Goal: Transaction & Acquisition: Purchase product/service

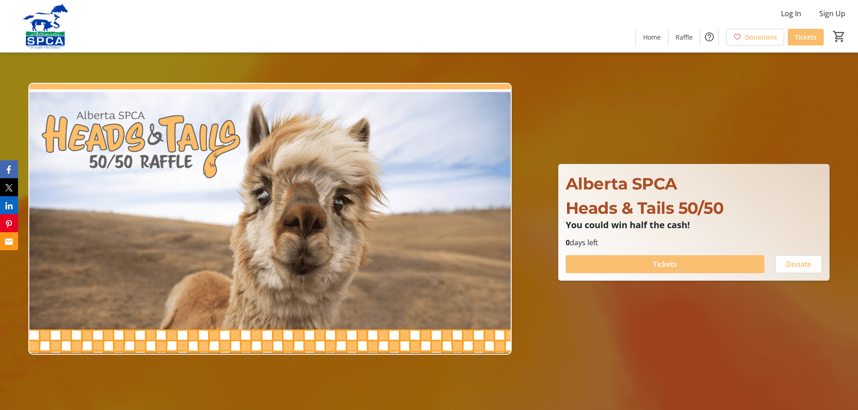
click at [671, 264] on span "Tickets" at bounding box center [665, 264] width 24 height 11
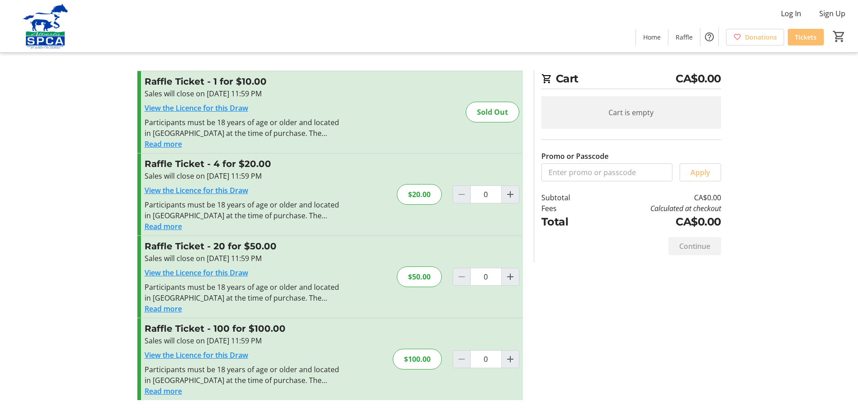
scroll to position [5, 0]
click at [509, 277] on mat-icon "Increment by one" at bounding box center [510, 276] width 11 height 11
type input "1"
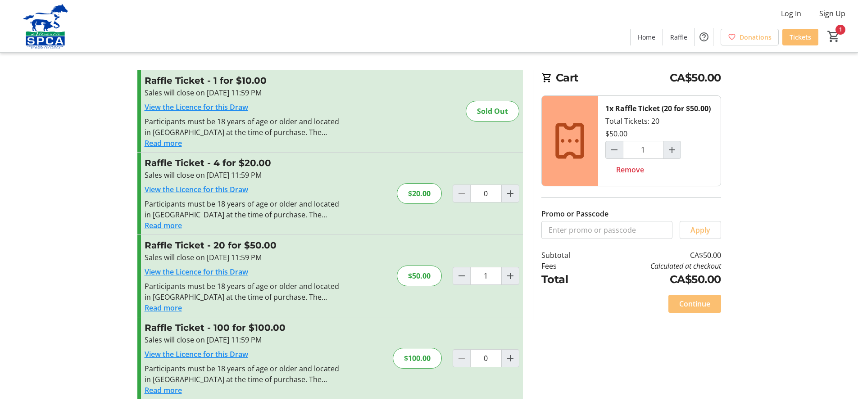
click at [702, 303] on span "Continue" at bounding box center [694, 304] width 31 height 11
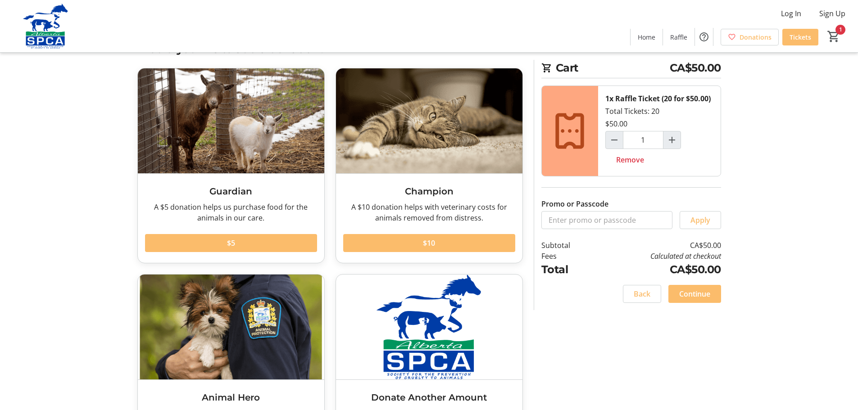
scroll to position [17, 0]
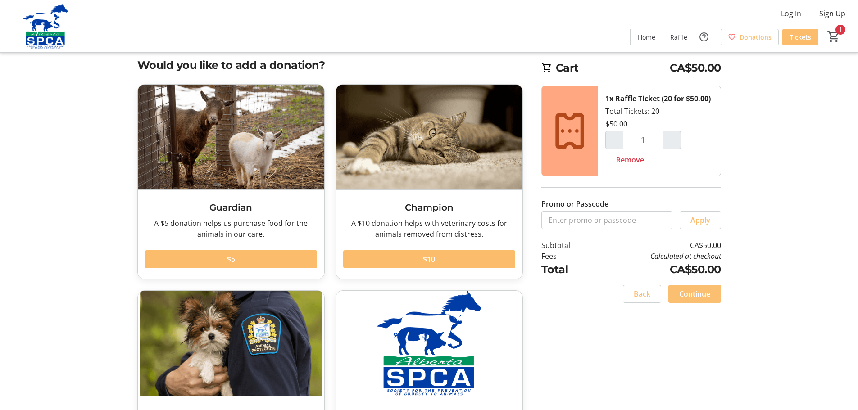
click at [696, 296] on span "Continue" at bounding box center [694, 294] width 31 height 11
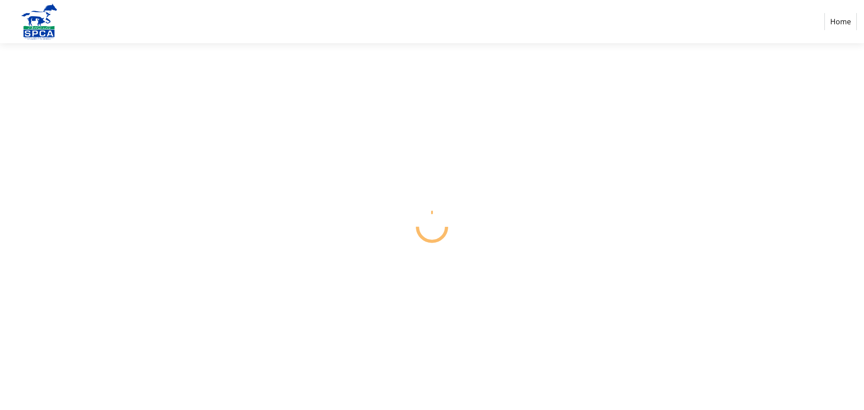
select select "CA"
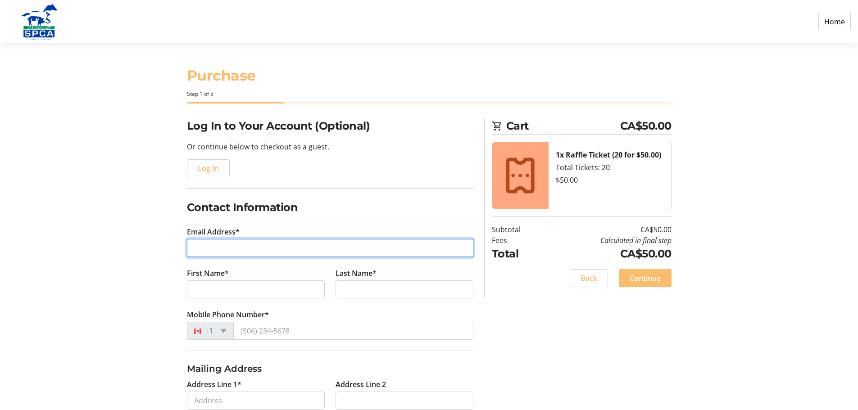
click at [221, 244] on input "Email Address*" at bounding box center [330, 248] width 286 height 18
type input "[EMAIL_ADDRESS][DOMAIN_NAME]"
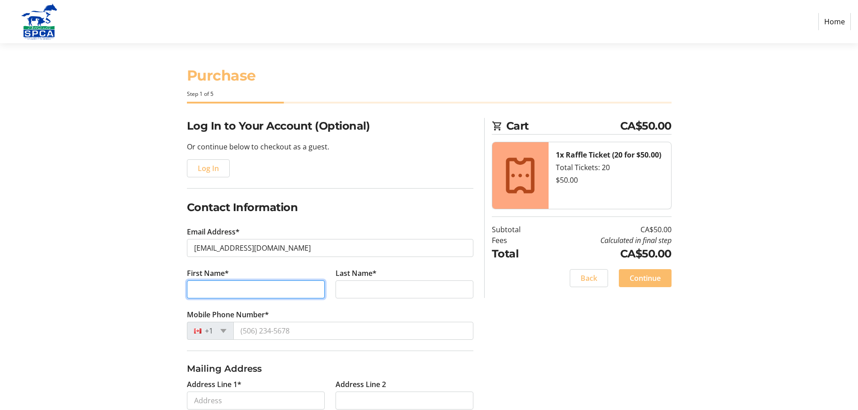
type input "[PERSON_NAME]"
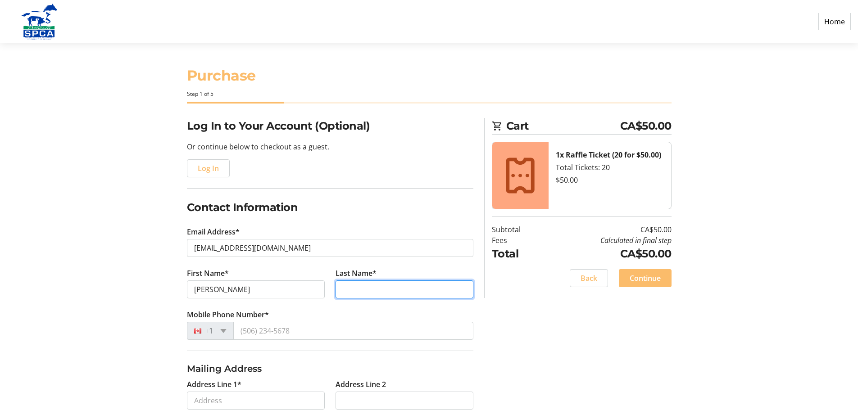
type input "Crosina"
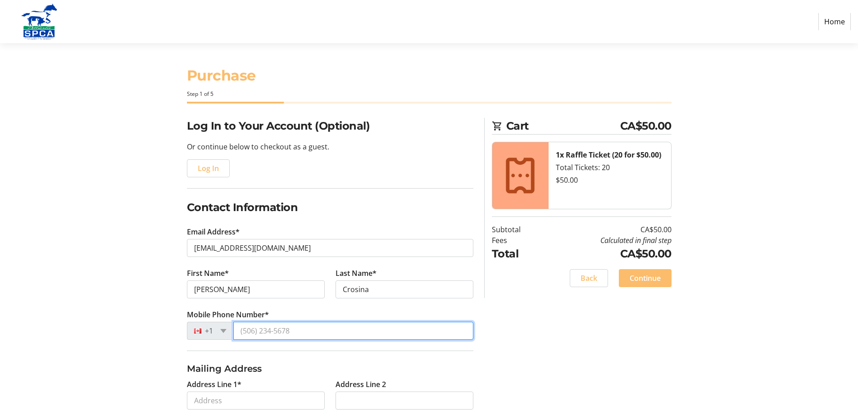
type input "[PHONE_NUMBER]"
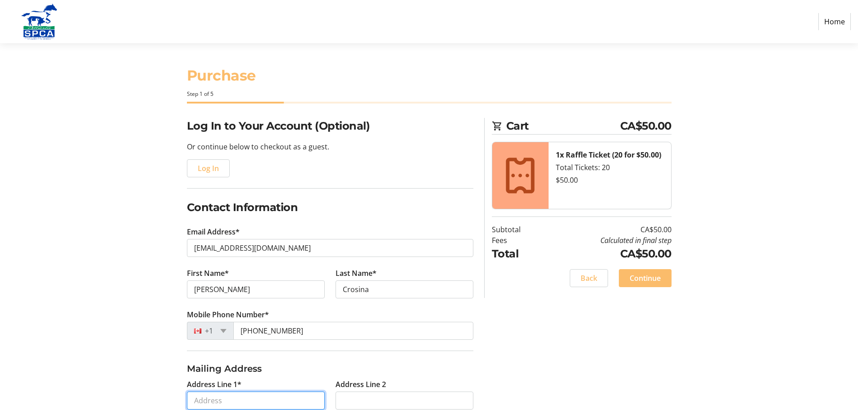
type input "[STREET_ADDRESS]"
type input "[GEOGRAPHIC_DATA]"
select select "AB"
type input "T8L 3Z9"
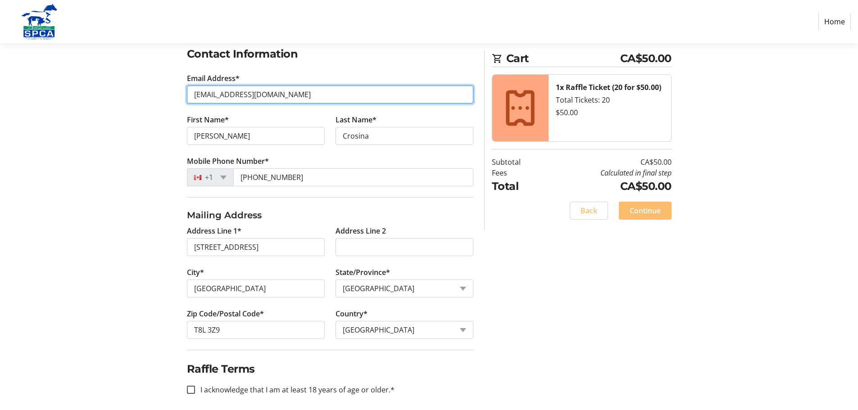
scroll to position [160, 0]
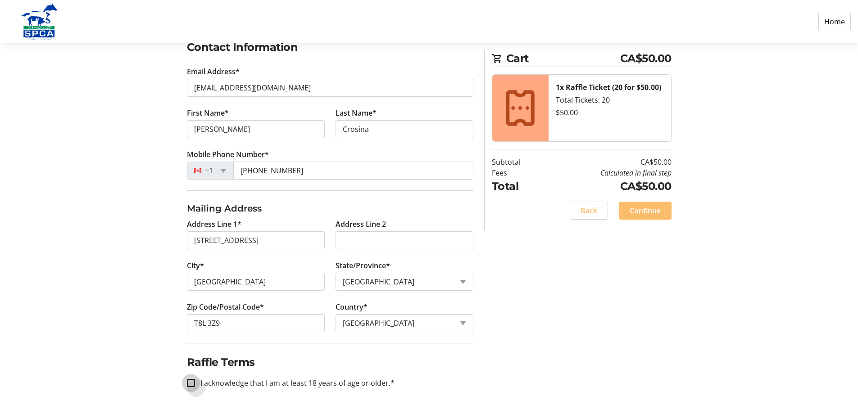
click at [192, 384] on input "I acknowledge that I am at least 18 years of age or older.*" at bounding box center [191, 383] width 8 height 8
checkbox input "true"
click at [642, 213] on span "Continue" at bounding box center [644, 210] width 31 height 11
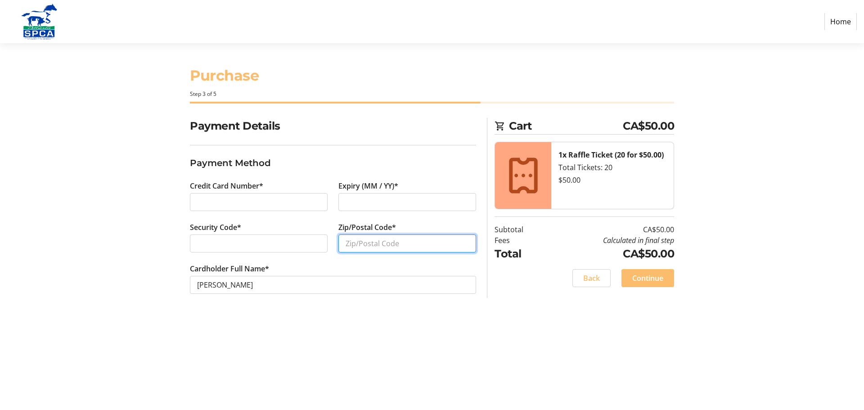
click at [359, 242] on input "Zip/Postal Code*" at bounding box center [408, 244] width 138 height 18
type input "T8L3Z9"
click at [299, 308] on section "Payment Details Payment Method Credit Card Number* Expiry (MM / YY)* Security C…" at bounding box center [333, 217] width 286 height 198
click at [644, 277] on span "Continue" at bounding box center [648, 278] width 31 height 11
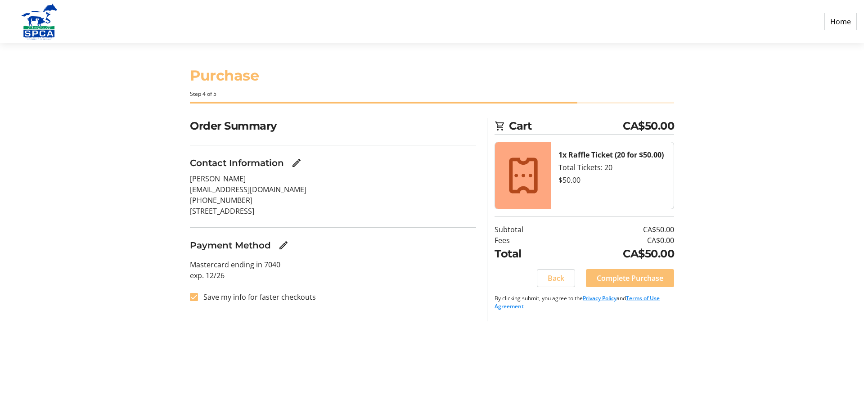
click at [626, 279] on span "Complete Purchase" at bounding box center [630, 278] width 67 height 11
